Goal: Transaction & Acquisition: Subscribe to service/newsletter

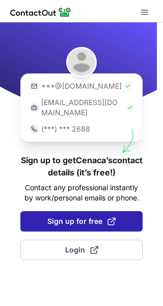
click at [72, 217] on span "Sign up for free" at bounding box center [82, 222] width 68 height 10
